Goal: Task Accomplishment & Management: Manage account settings

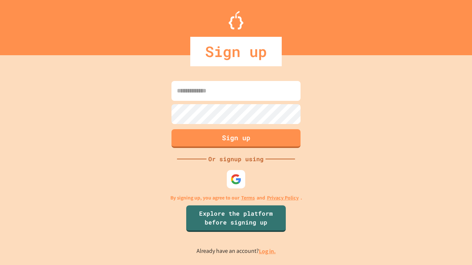
click at [268, 251] on link "Log in." at bounding box center [267, 252] width 17 height 8
